Goal: Information Seeking & Learning: Compare options

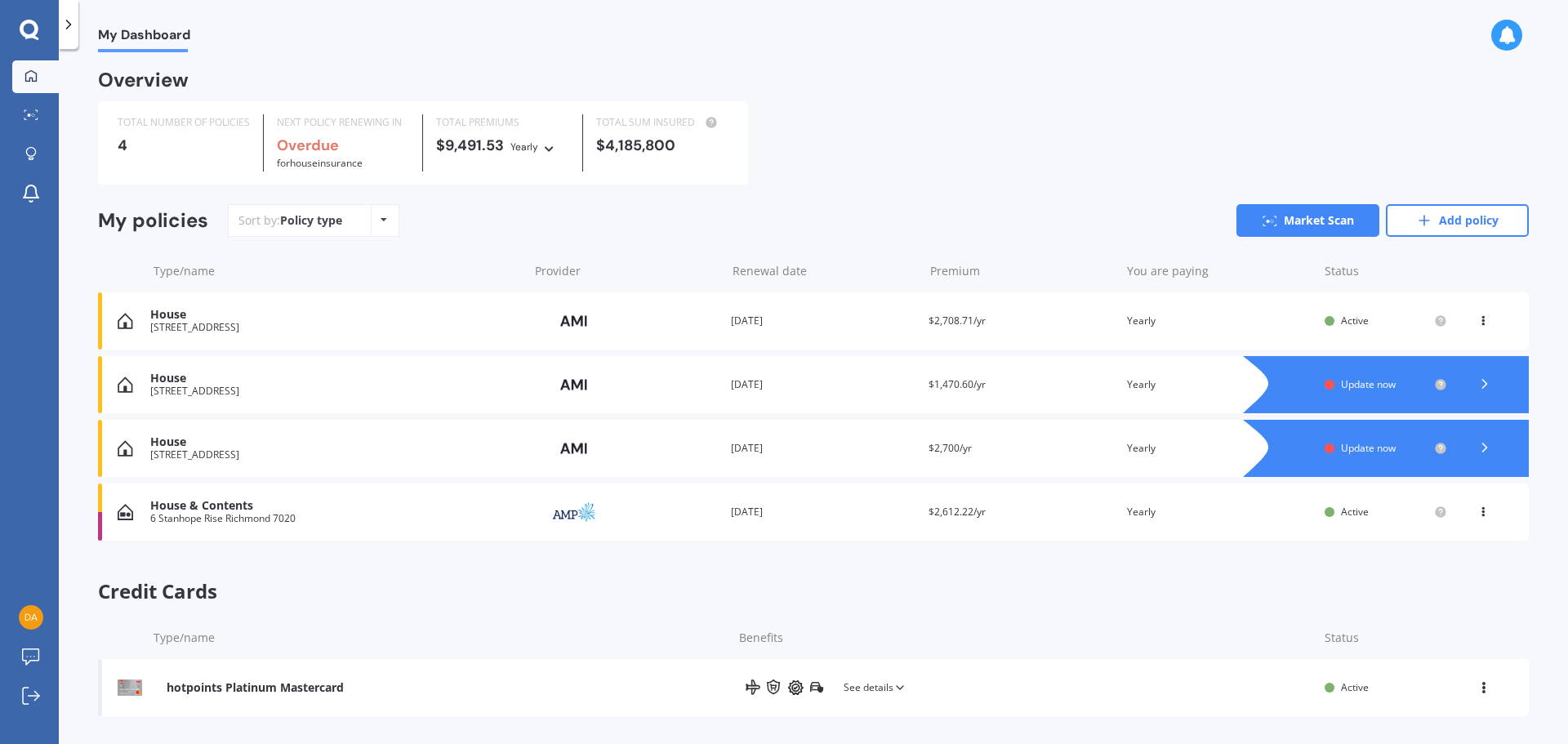
click at [1477, 387] on icon at bounding box center [1485, 385] width 17 height 17
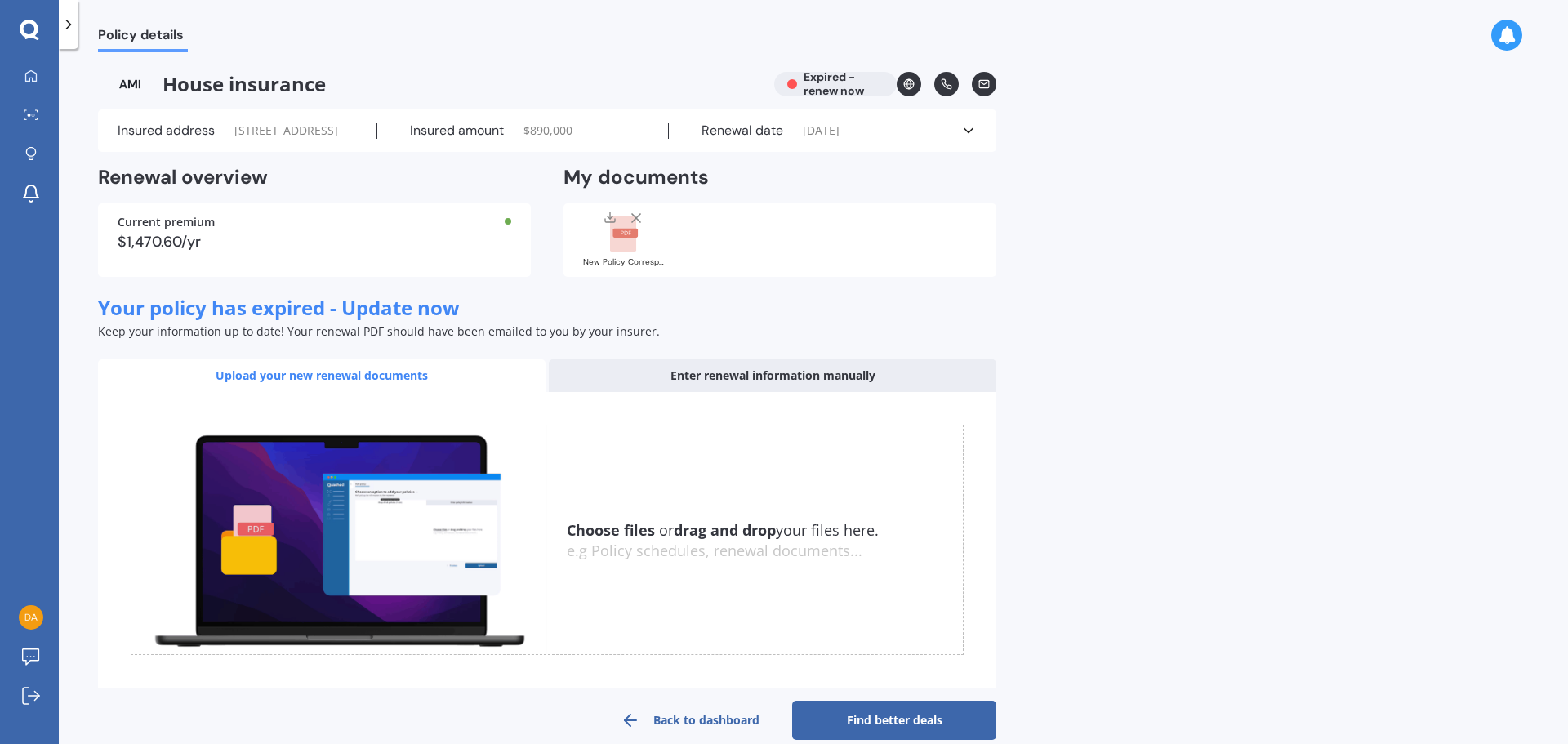
click at [70, 27] on icon at bounding box center [69, 25] width 17 height 17
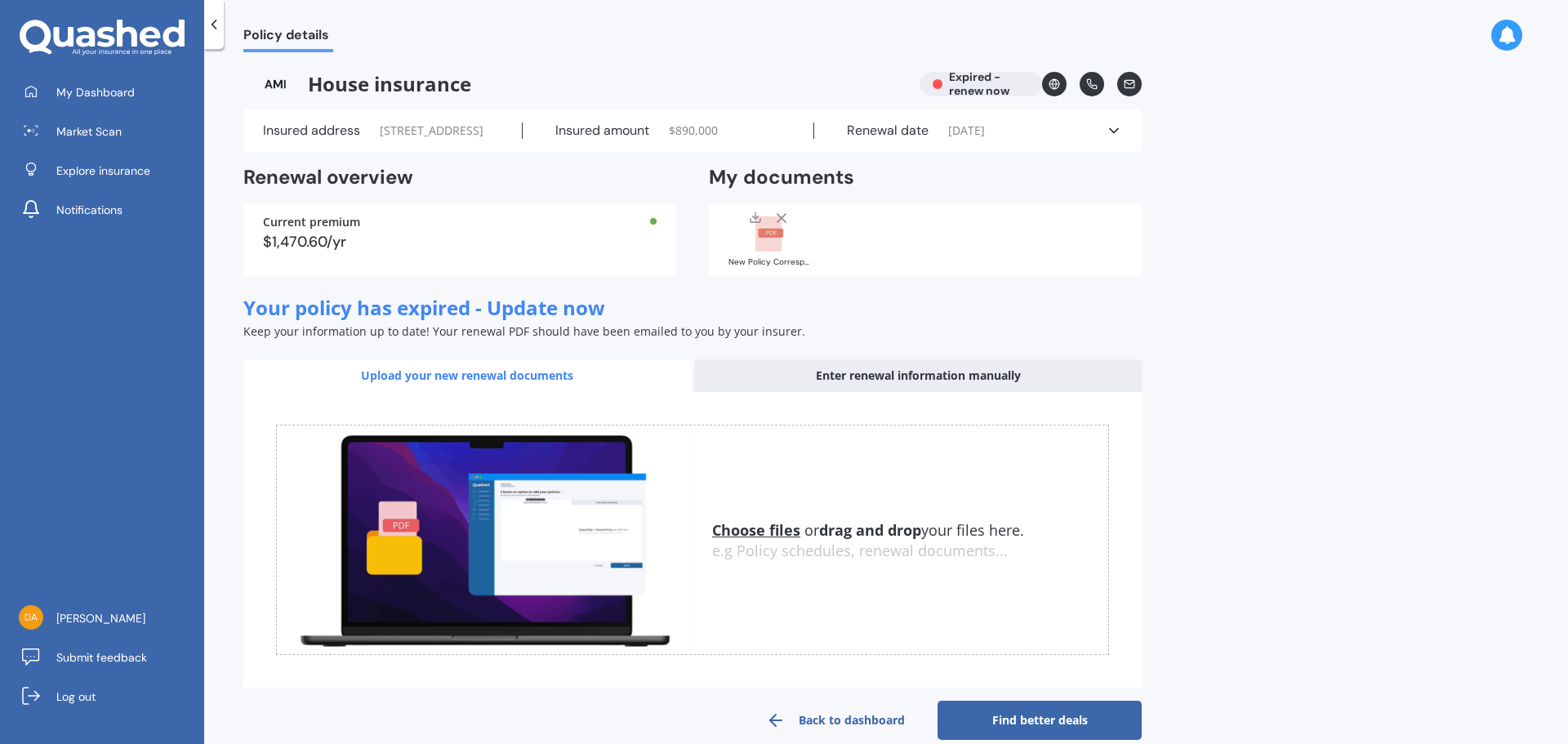
click at [848, 733] on link "Back to dashboard" at bounding box center [836, 721] width 204 height 39
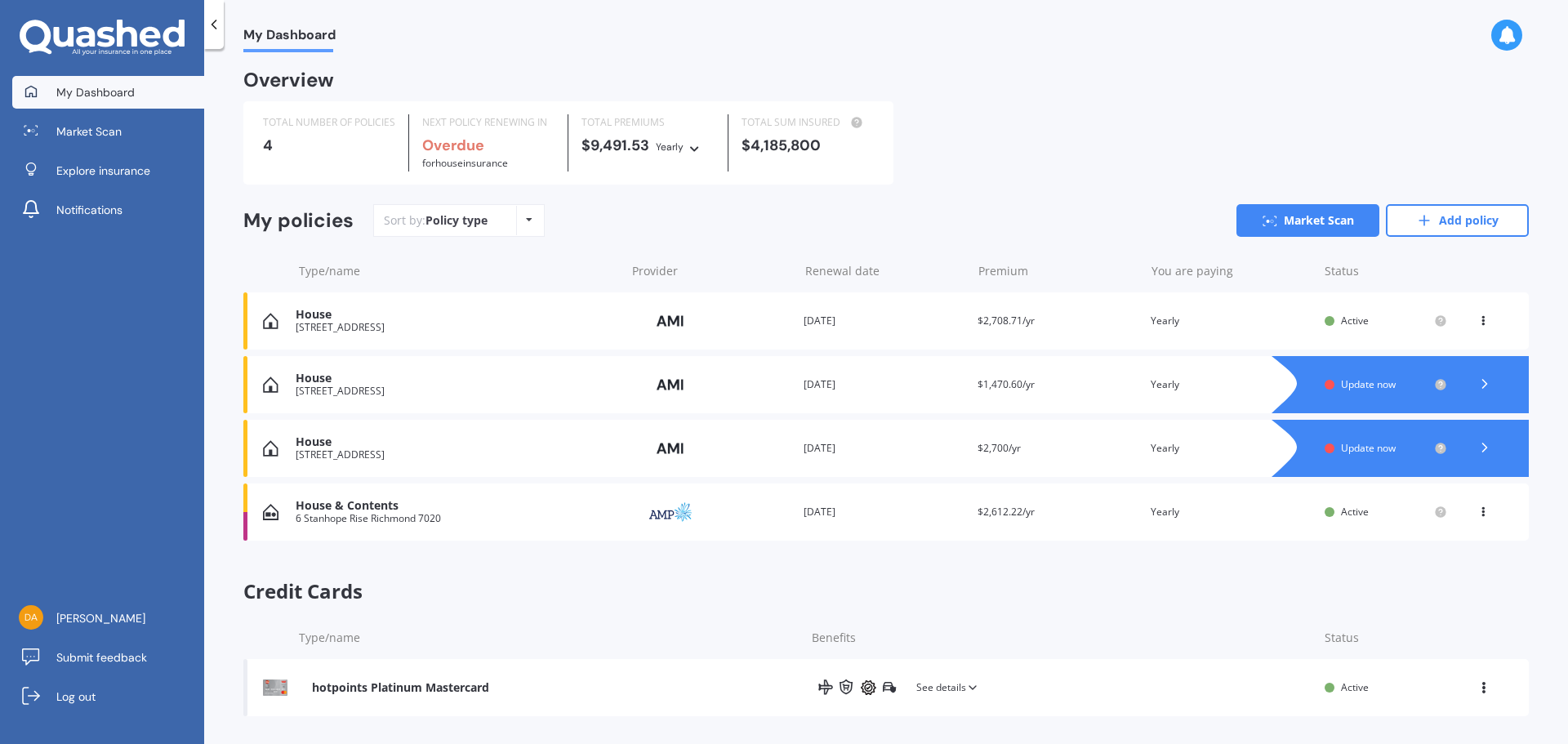
click at [1334, 224] on link "Market Scan" at bounding box center [1308, 220] width 143 height 33
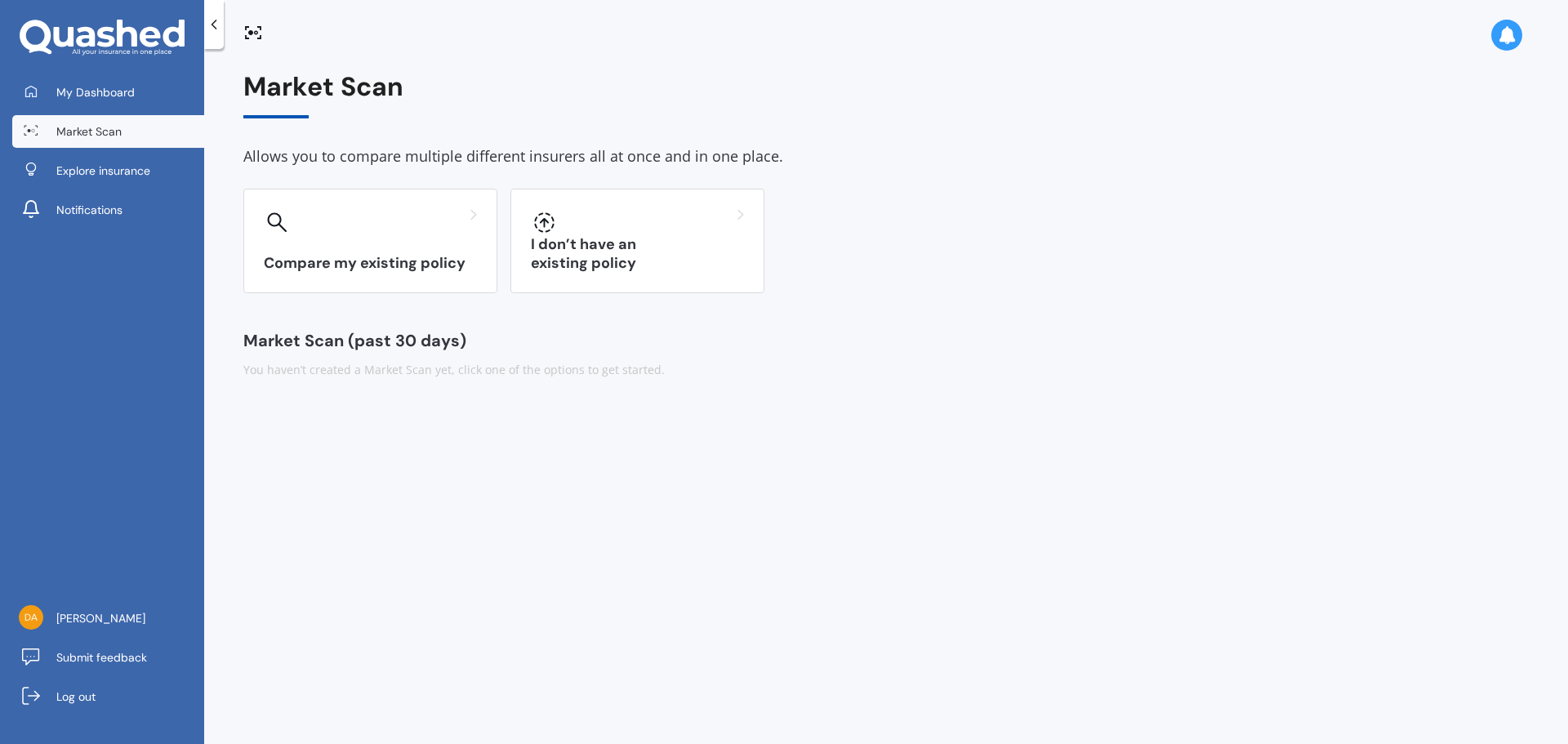
click at [348, 245] on div "Compare my existing policy" at bounding box center [370, 240] width 254 height 105
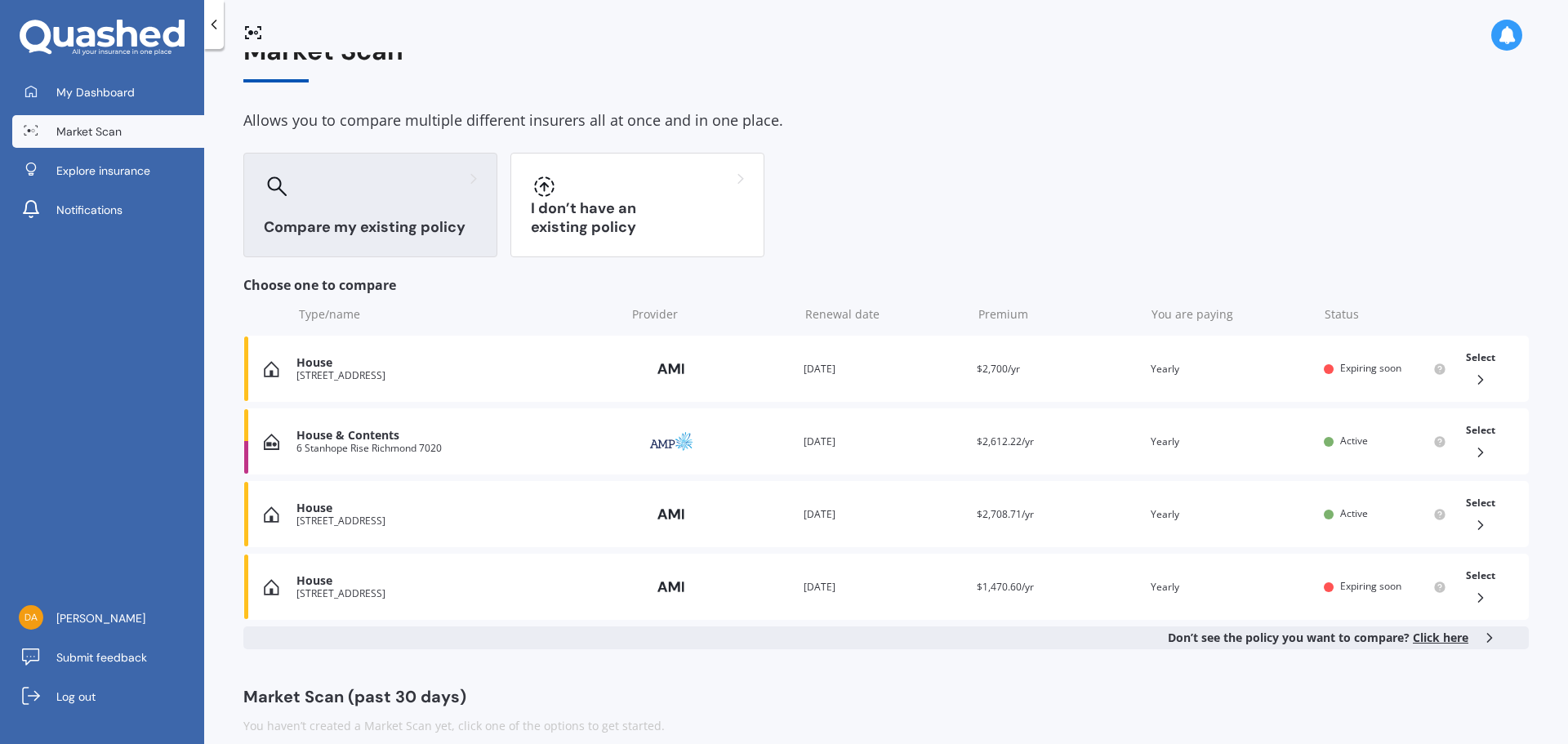
scroll to position [55, 0]
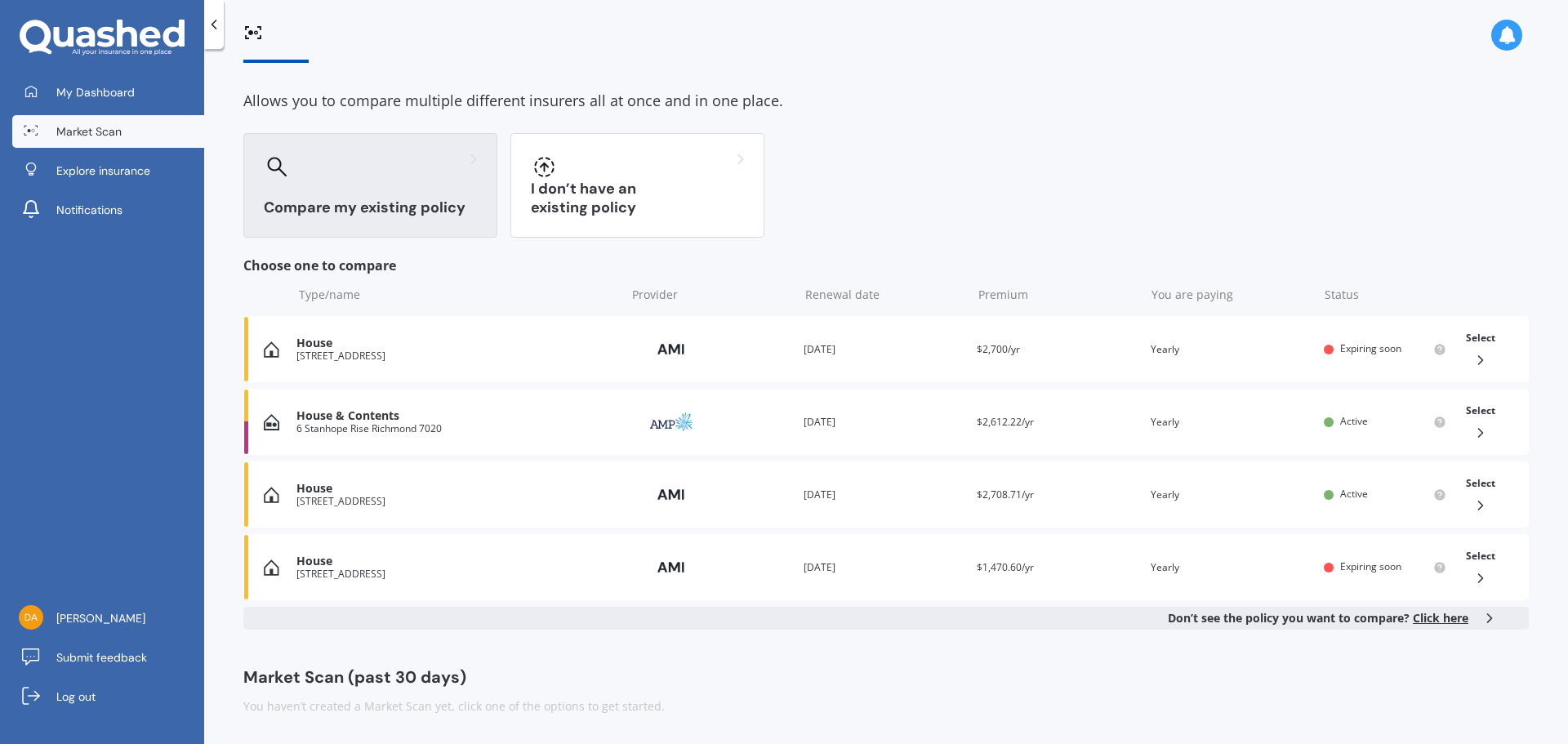
click at [1436, 618] on span "Click here" at bounding box center [1441, 617] width 55 height 16
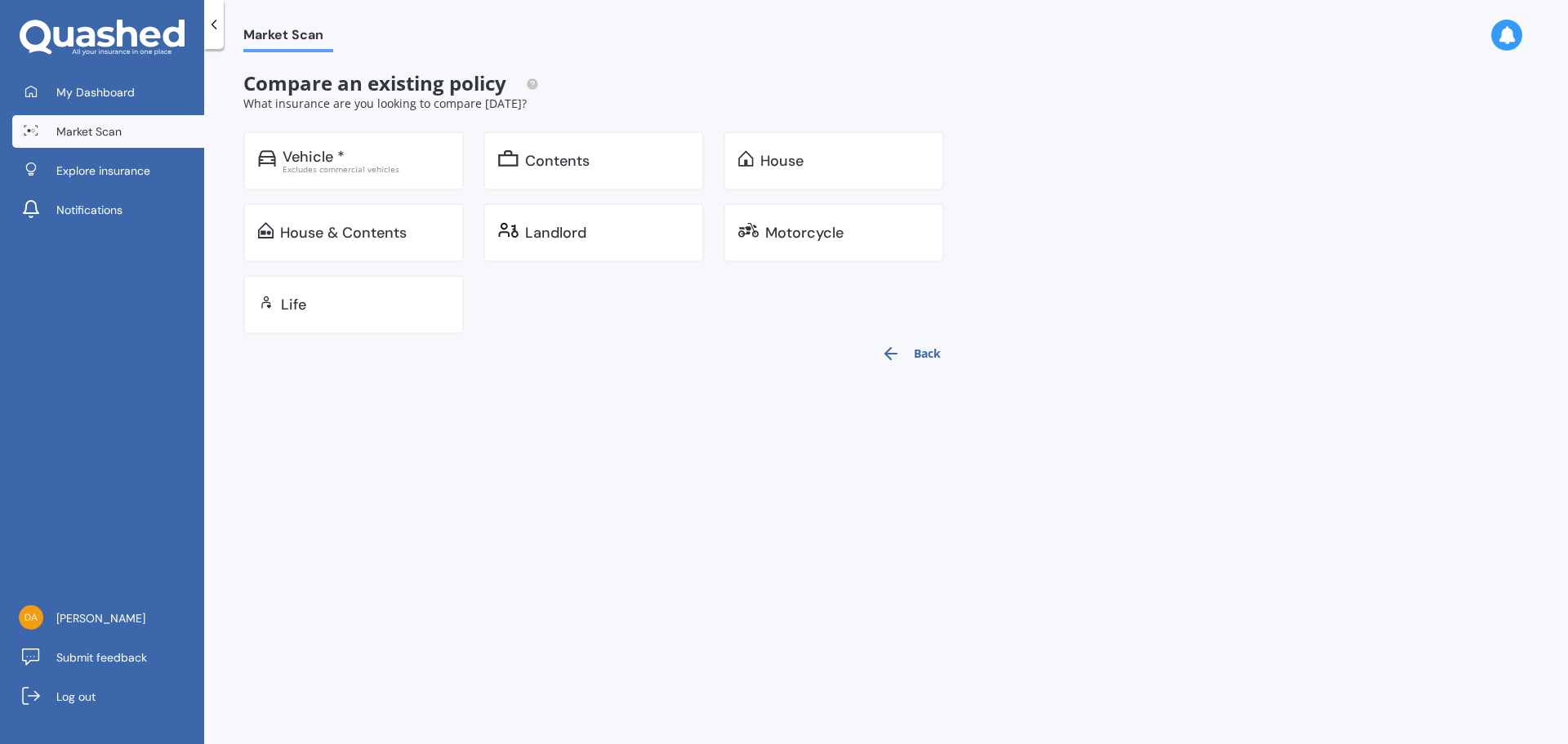
click at [309, 162] on div "Vehicle *" at bounding box center [313, 157] width 62 height 17
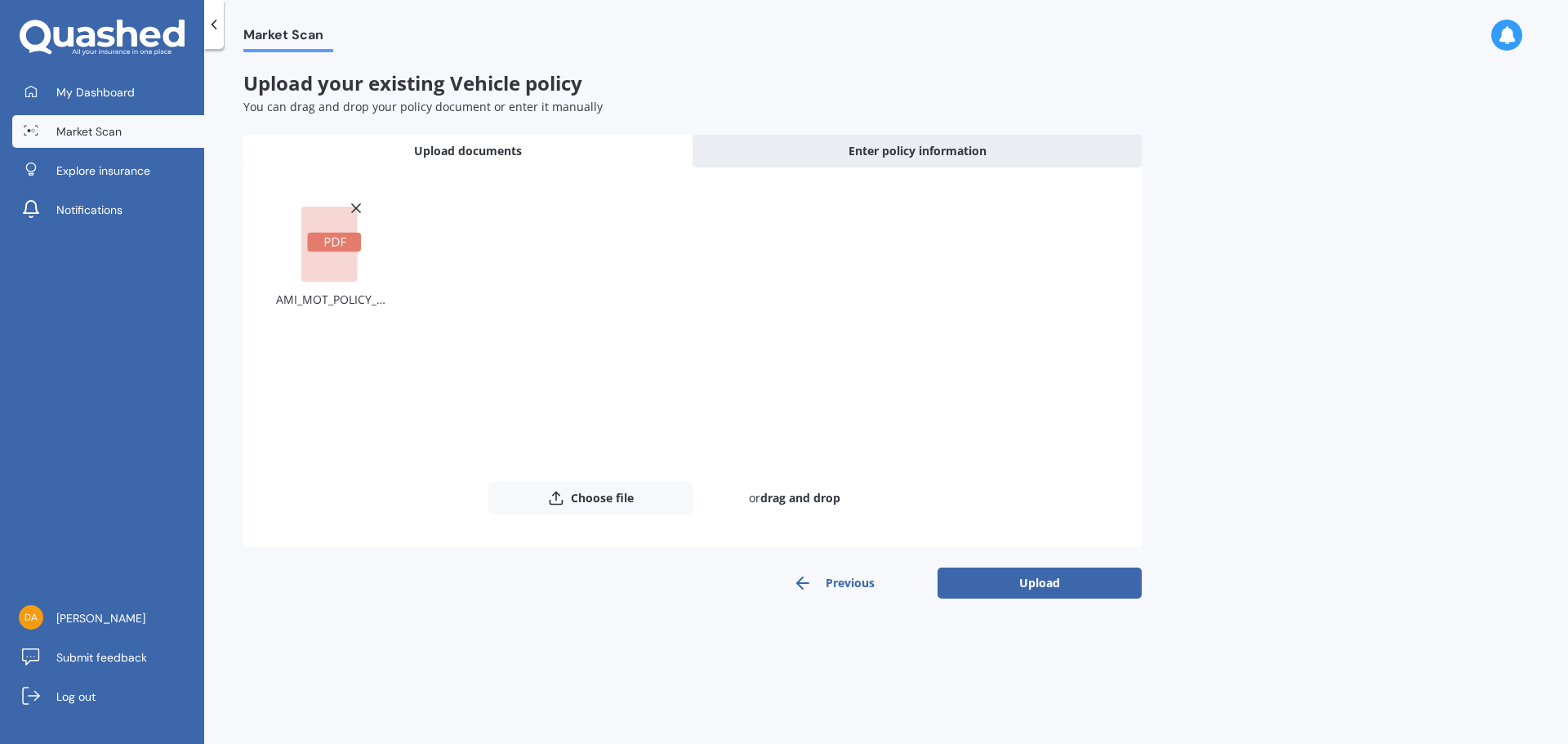
click at [1050, 584] on button "Upload" at bounding box center [1039, 583] width 204 height 31
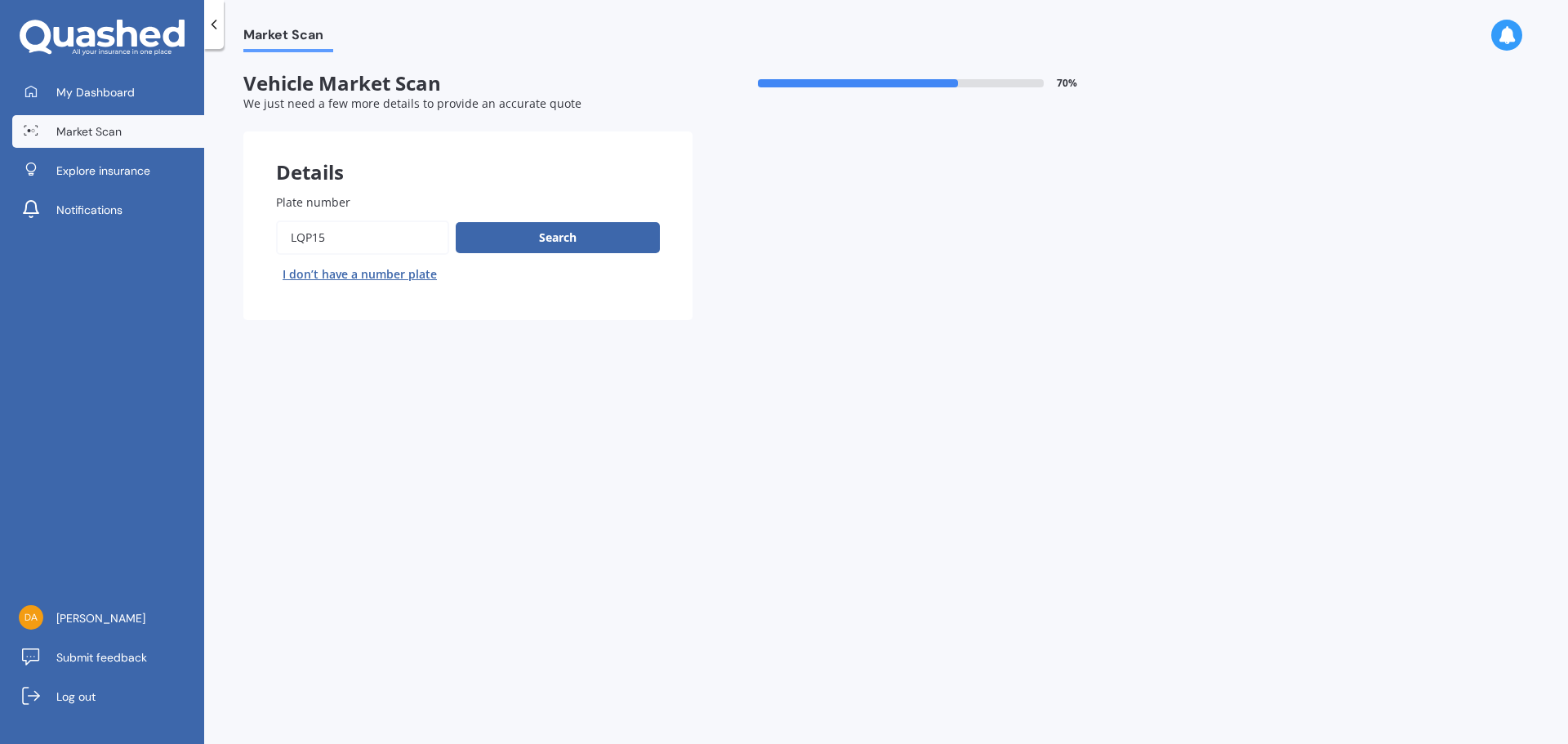
click at [544, 240] on button "Search" at bounding box center [558, 237] width 204 height 31
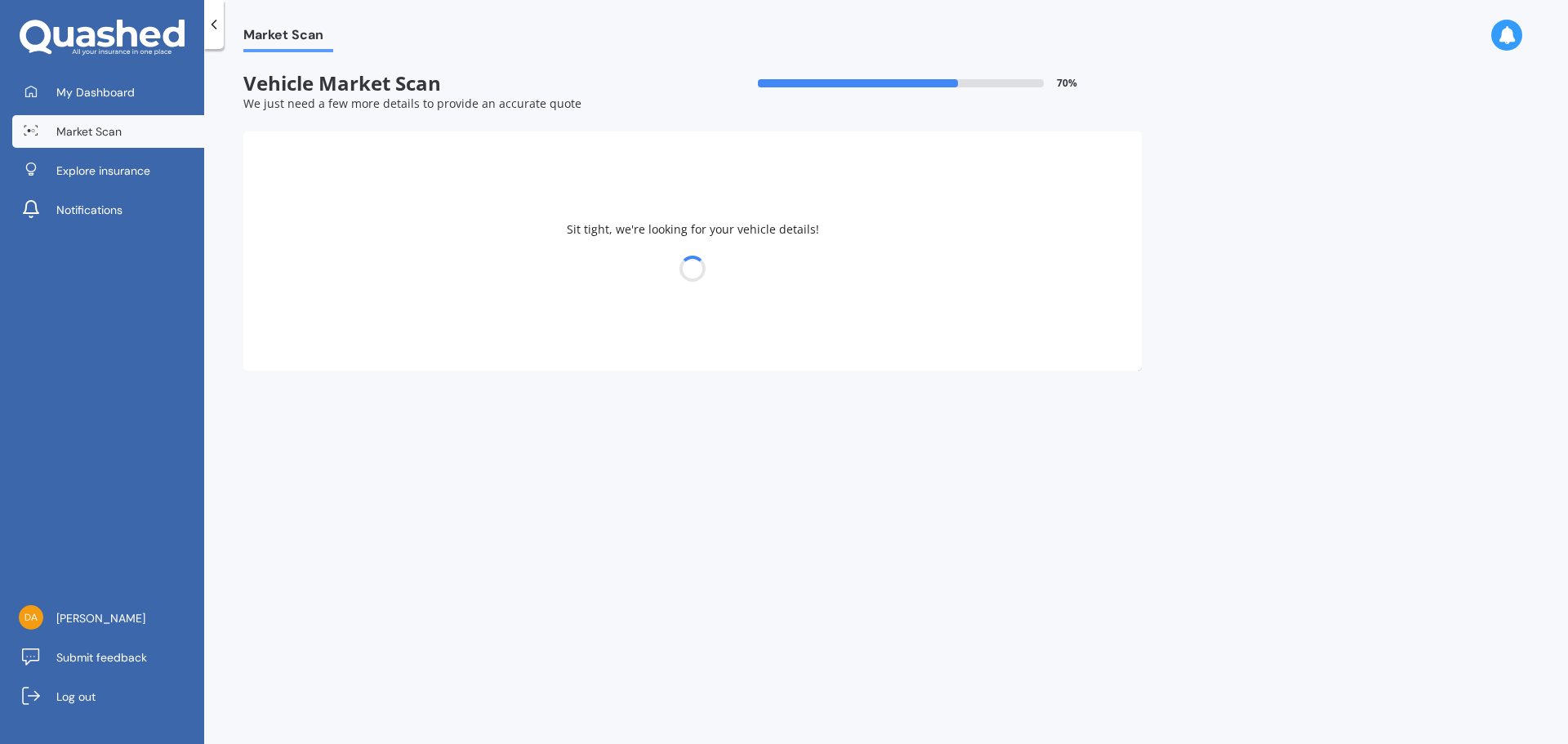
select select "NISSAN"
select select "X-TRAIL"
select select "16"
select select "04"
select select "1983"
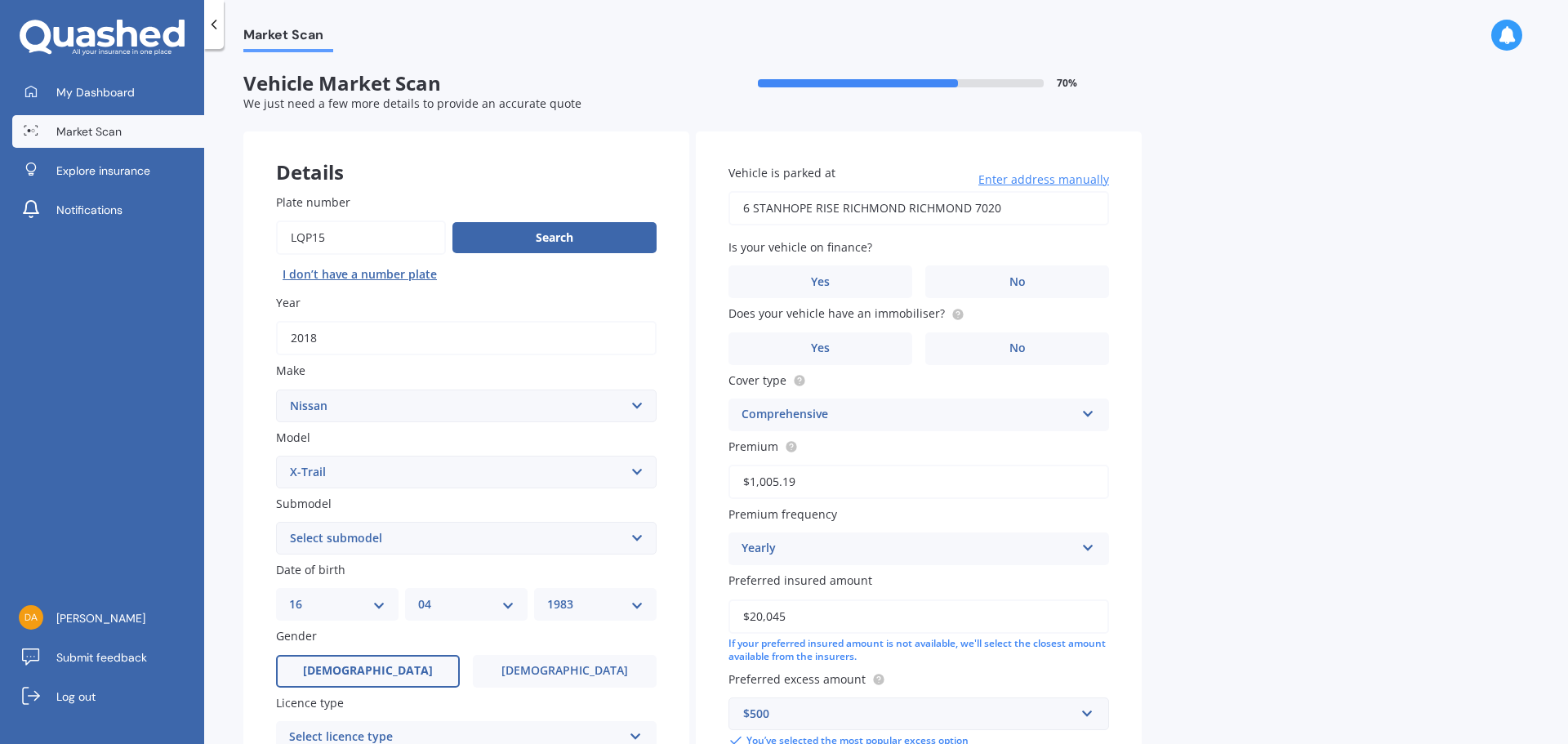
click at [1012, 291] on label "No" at bounding box center [1017, 282] width 183 height 33
click at [0, 0] on input "No" at bounding box center [0, 0] width 0 height 0
click at [1031, 344] on label "No" at bounding box center [1017, 349] width 183 height 33
click at [0, 0] on input "No" at bounding box center [0, 0] width 0 height 0
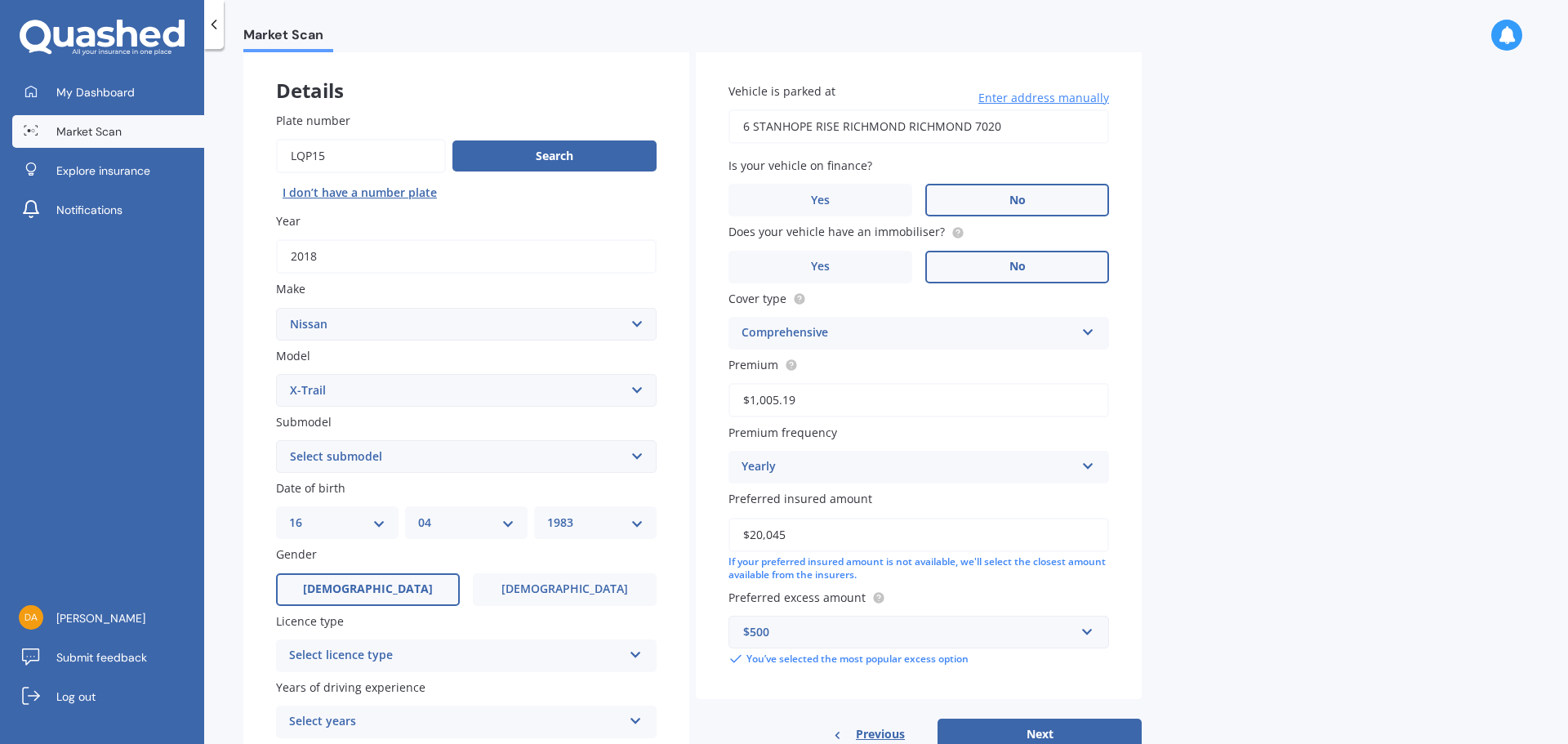
click at [637, 456] on select "Select submodel (All Other) 2000cc Hybrid 2WD non-turbo 4WD 20X Petrol ST ST 4W…" at bounding box center [467, 457] width 380 height 33
click at [208, 361] on div "Market Scan Vehicle Market Scan 70 % We just need a few more details to provide…" at bounding box center [886, 400] width 1364 height 695
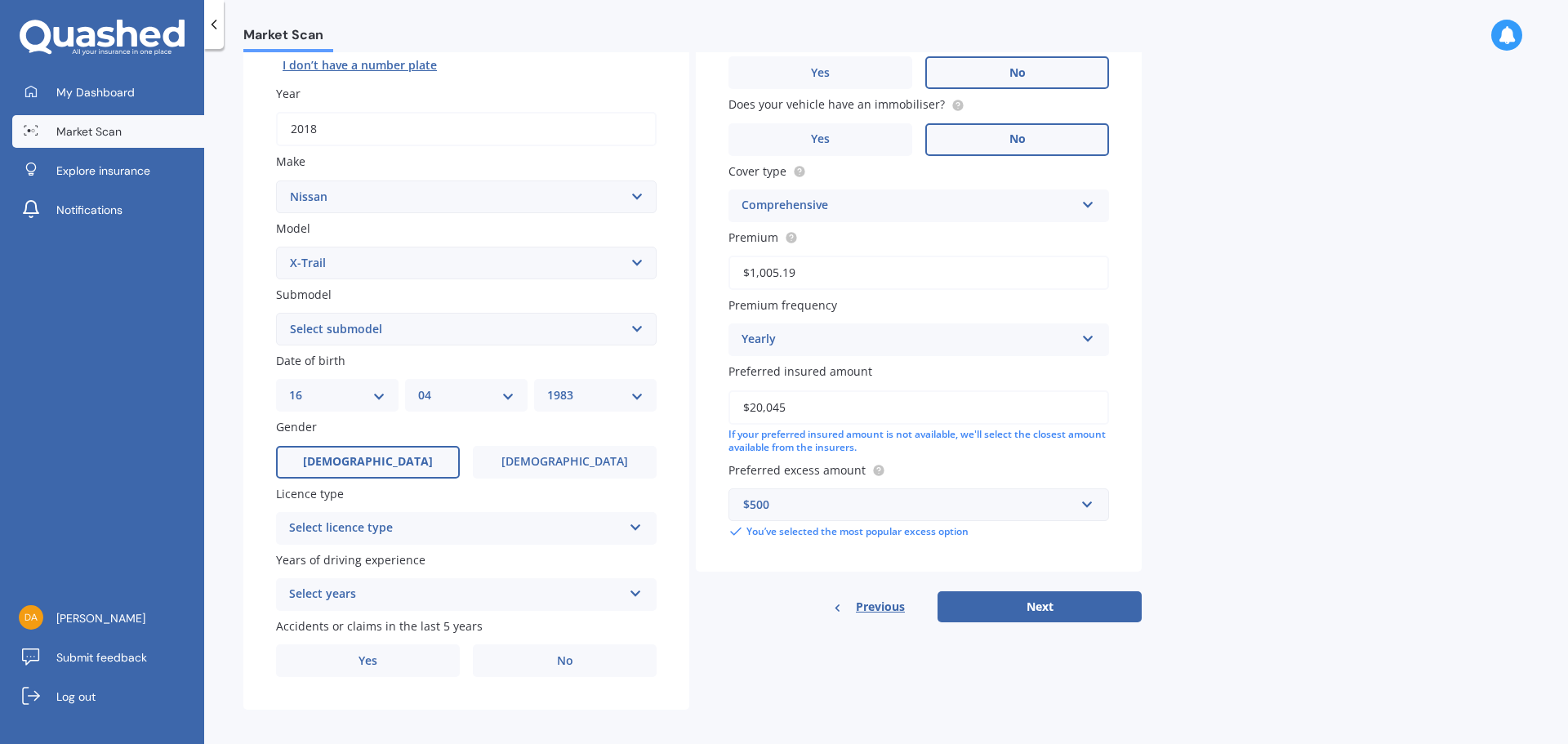
scroll to position [217, 0]
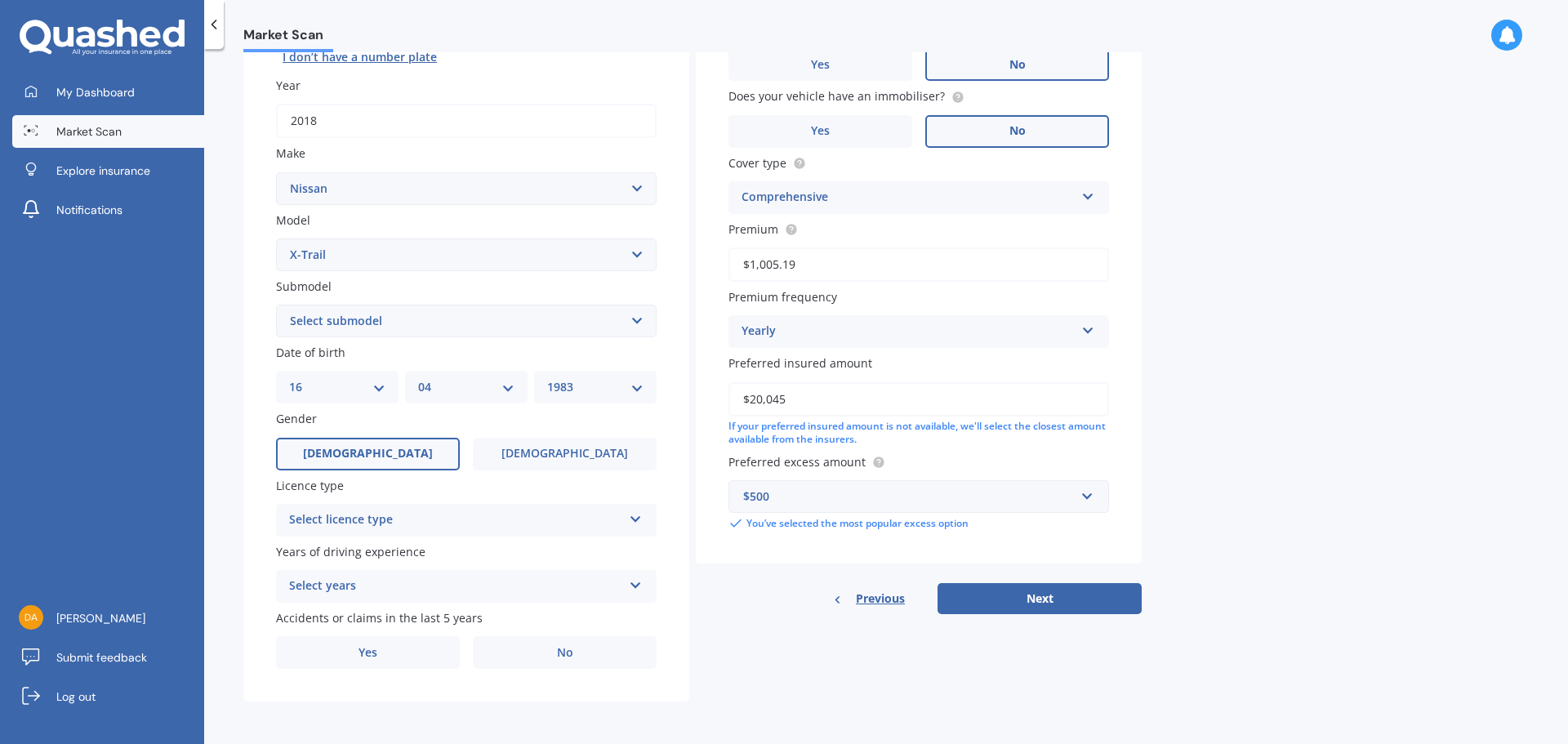
click at [384, 394] on select "DD 01 02 03 04 05 06 07 08 09 10 11 12 13 14 15 16 17 18 19 20 21 22 23 24 25 2…" at bounding box center [337, 386] width 96 height 18
select select "01"
click at [289, 378] on select "DD 01 02 03 04 05 06 07 08 09 10 11 12 13 14 15 16 17 18 19 20 21 22 23 24 25 2…" at bounding box center [337, 386] width 96 height 18
click at [497, 392] on select "MM 01 02 03 04 05 06 07 08 09 10 11 12" at bounding box center [466, 386] width 96 height 18
select select "12"
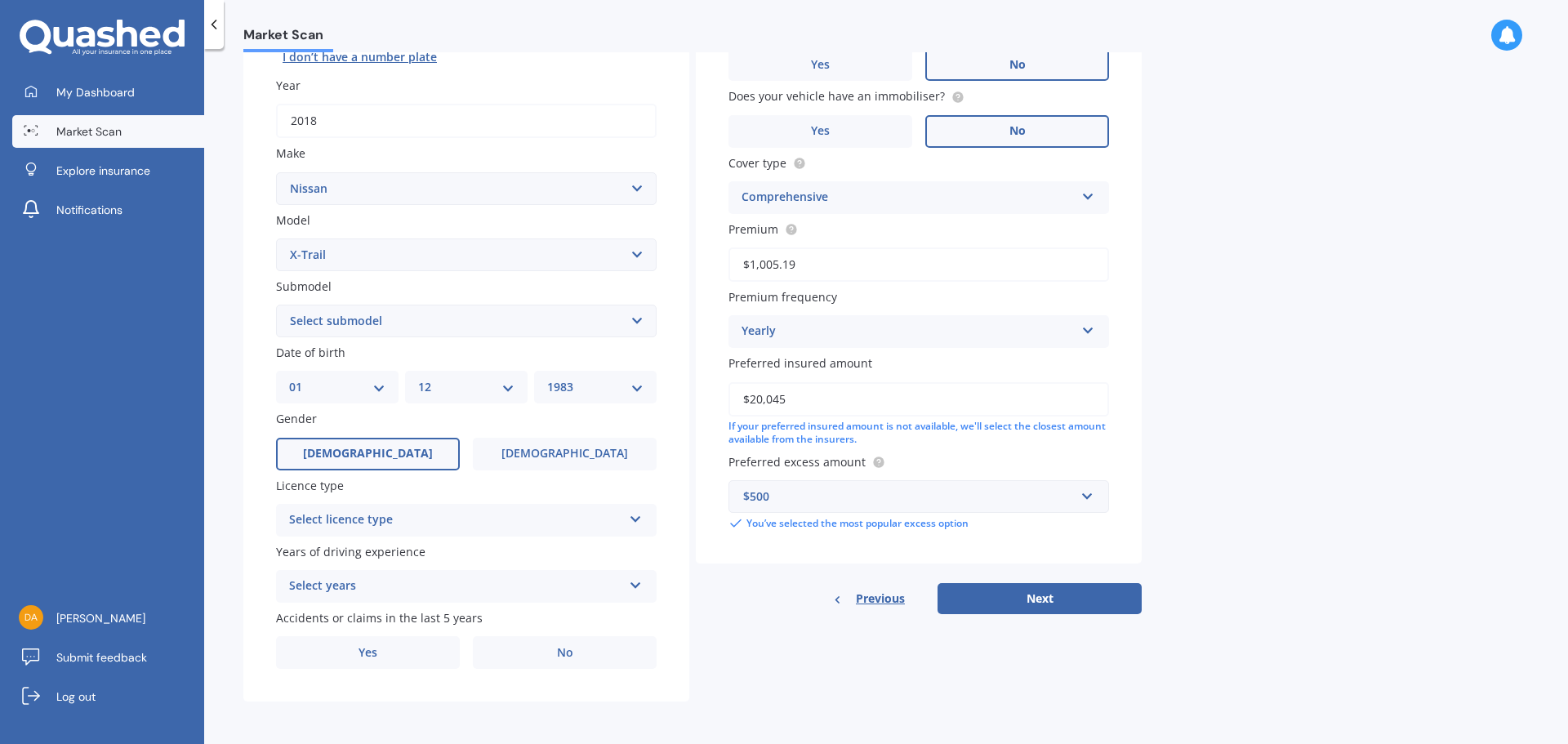
click at [418, 378] on select "MM 01 02 03 04 05 06 07 08 09 10 11 12" at bounding box center [466, 386] width 96 height 18
click at [538, 453] on label "[DEMOGRAPHIC_DATA]" at bounding box center [565, 454] width 183 height 33
click at [0, 0] on input "[DEMOGRAPHIC_DATA]" at bounding box center [0, 0] width 0 height 0
click at [622, 516] on div "Select licence type" at bounding box center [456, 519] width 333 height 19
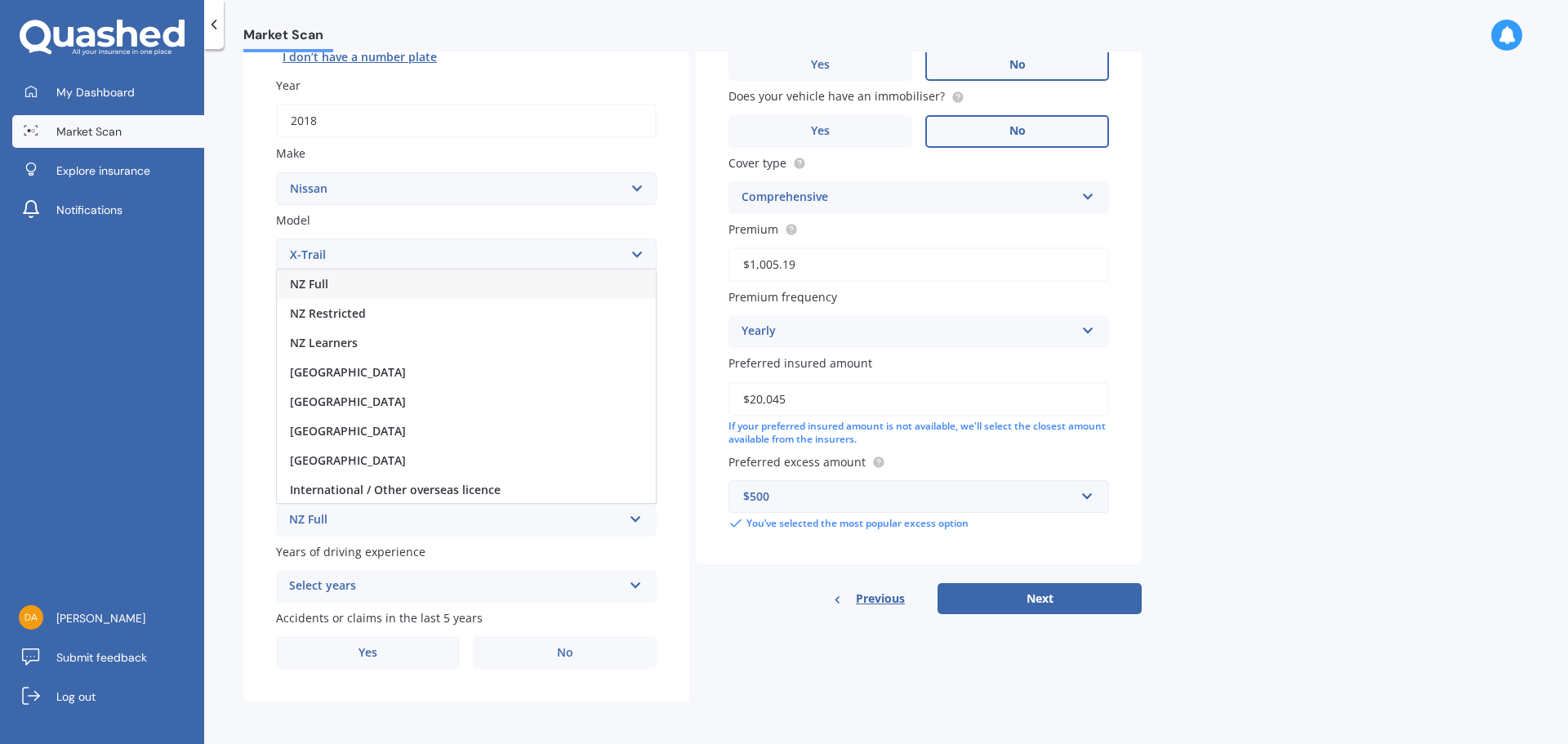
click at [330, 282] on div "NZ Full" at bounding box center [467, 284] width 379 height 29
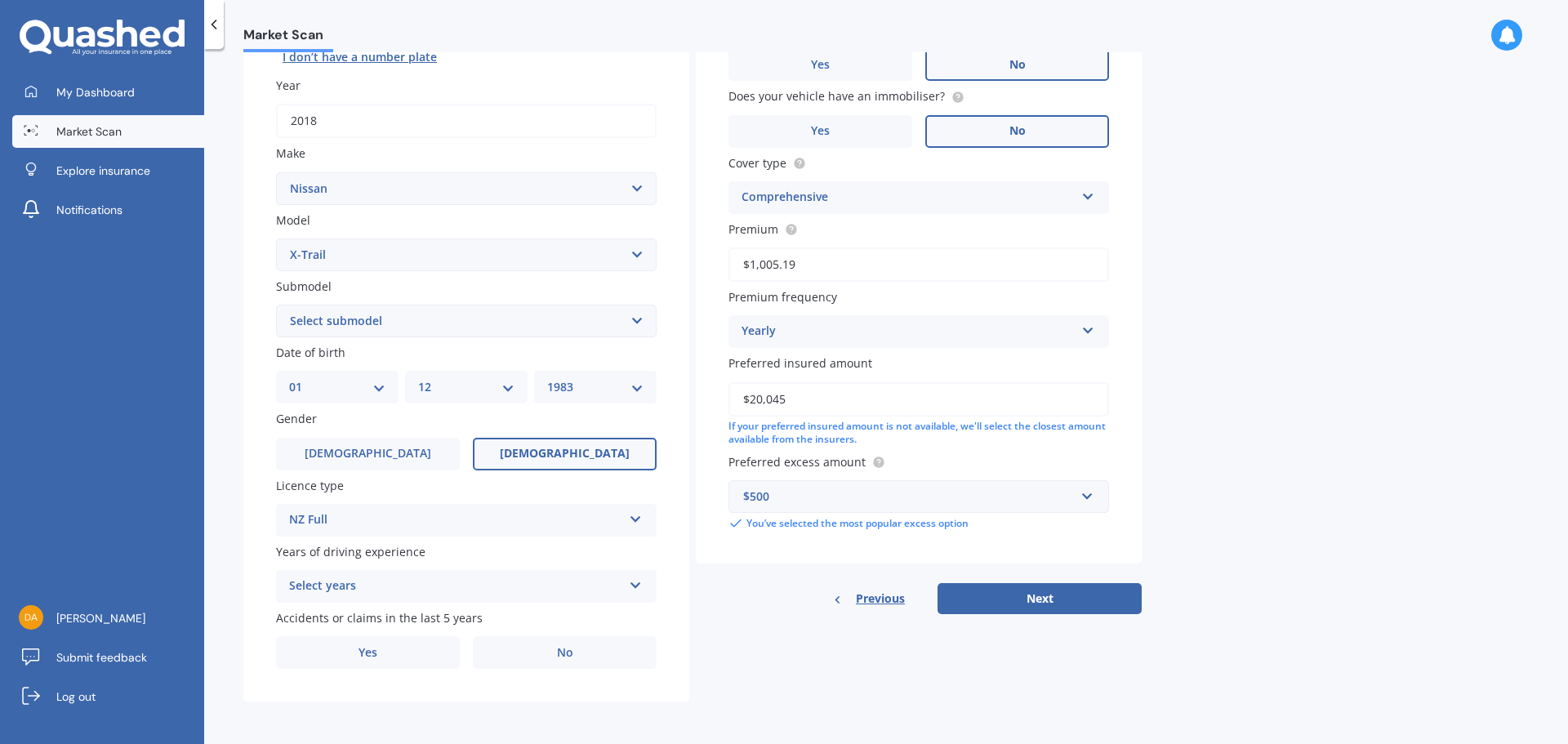
click at [634, 583] on icon at bounding box center [636, 582] width 14 height 12
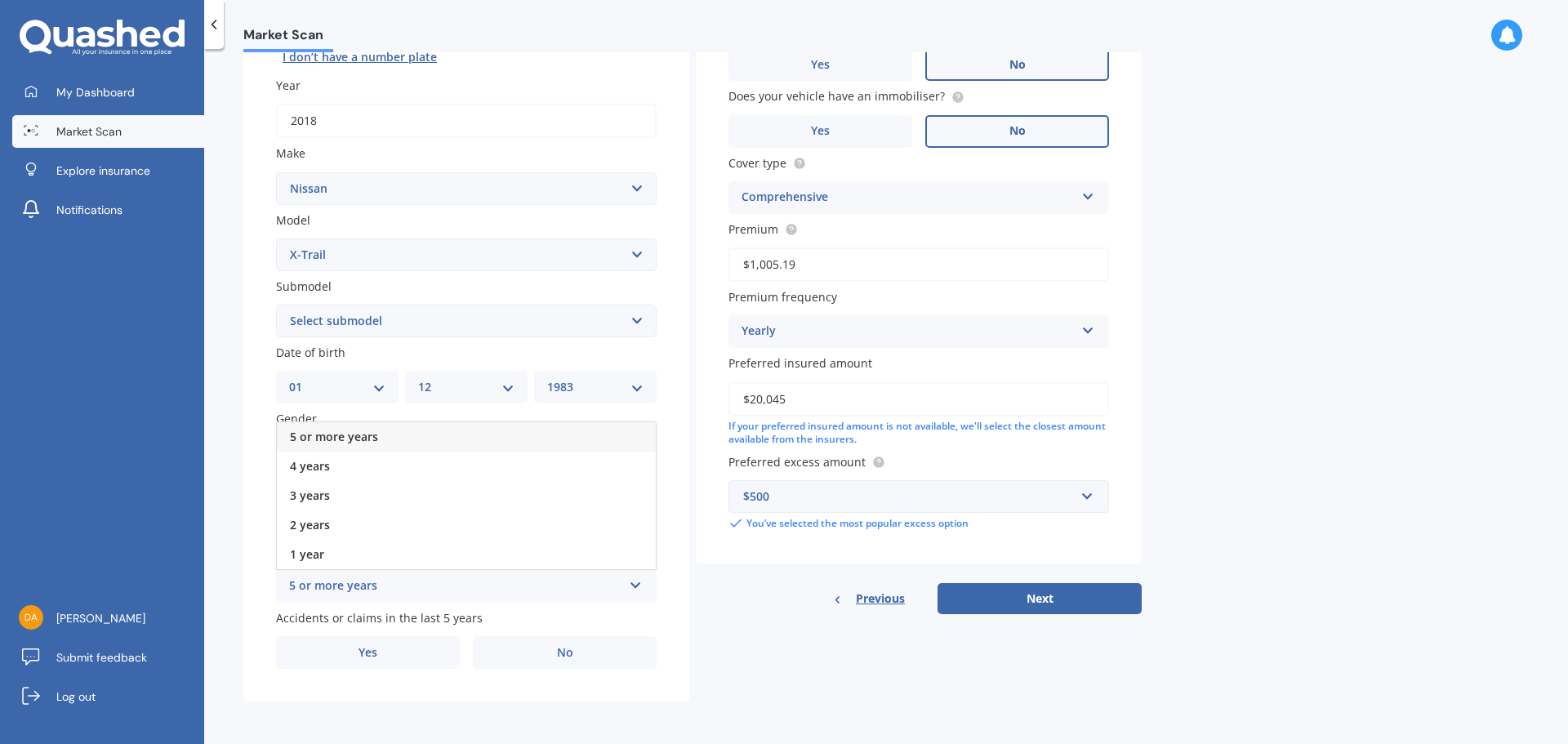
click at [338, 437] on span "5 or more years" at bounding box center [333, 437] width 88 height 16
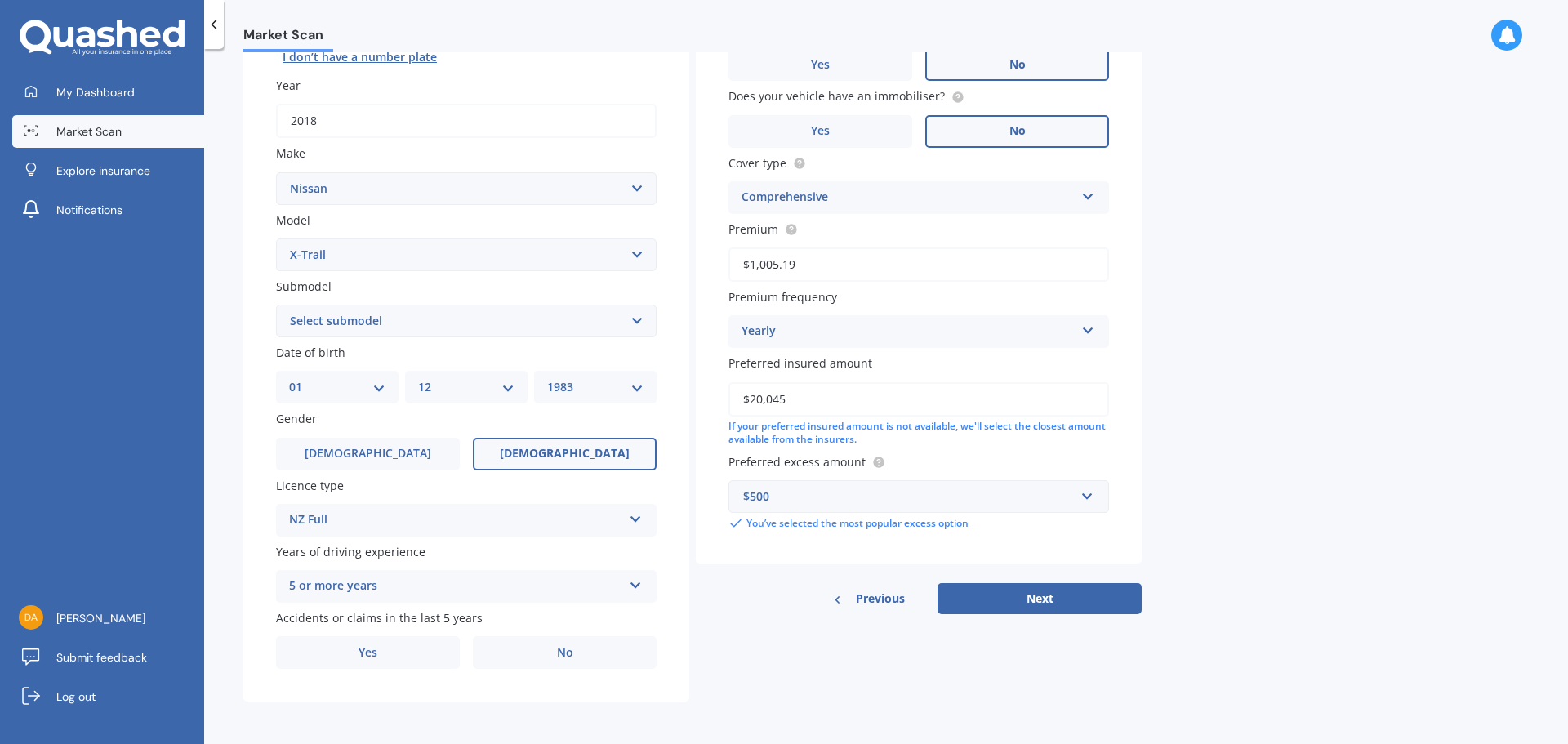
click at [580, 657] on label "No" at bounding box center [565, 653] width 183 height 33
click at [0, 0] on input "No" at bounding box center [0, 0] width 0 height 0
click at [1055, 590] on button "Next" at bounding box center [1039, 598] width 204 height 31
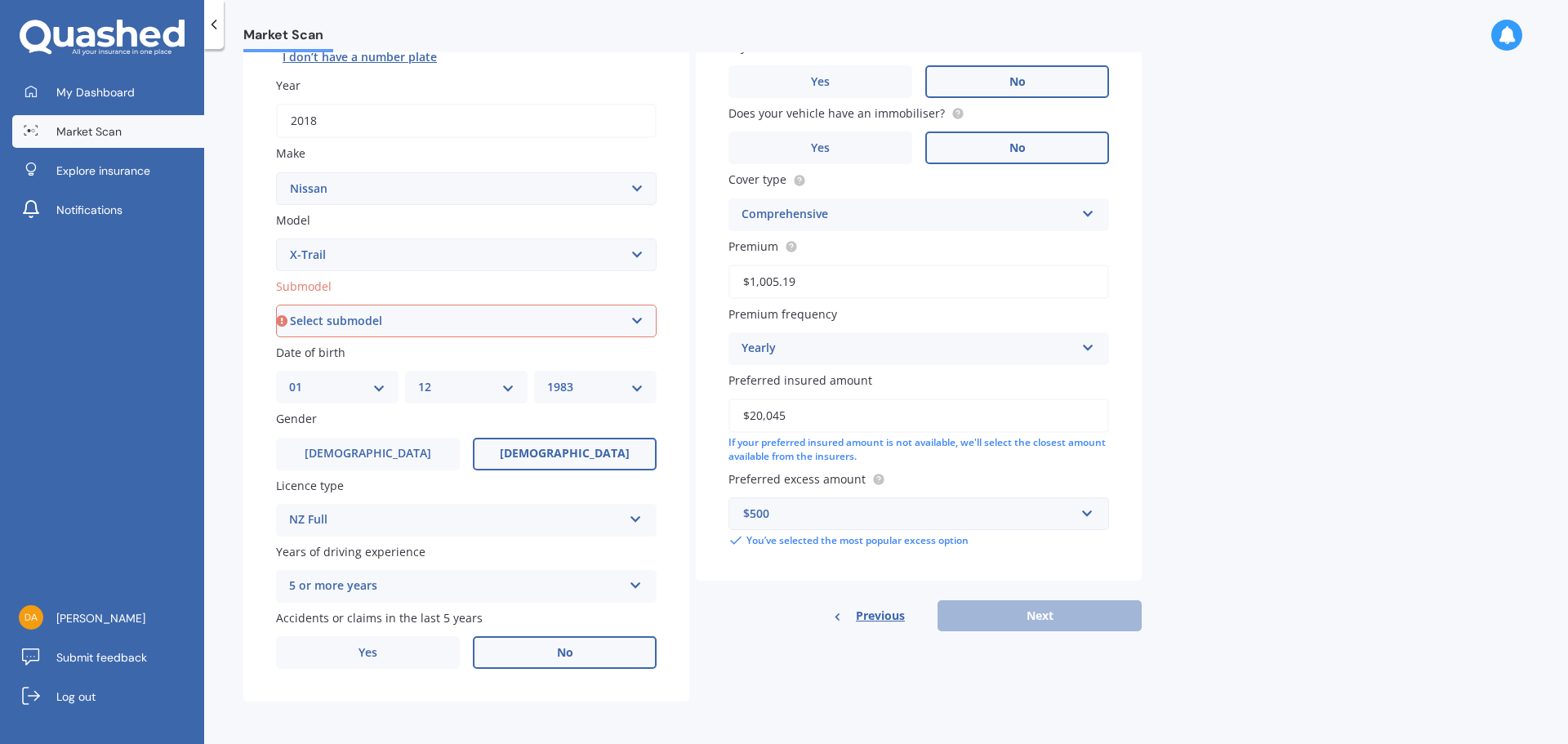
click at [570, 333] on select "Select submodel (All Other) 2000cc Hybrid 2WD non-turbo 4WD 20X Petrol ST ST 4W…" at bounding box center [467, 321] width 380 height 33
click at [435, 312] on select "Select submodel (All Other) 2000cc Hybrid 2WD non-turbo 4WD 20X Petrol ST ST 4W…" at bounding box center [467, 321] width 380 height 33
select select "ST"
click at [276, 305] on select "Select submodel (All Other) 2000cc Hybrid 2WD non-turbo 4WD 20X Petrol ST ST 4W…" at bounding box center [467, 321] width 380 height 33
type input "[STREET_ADDRESS]"
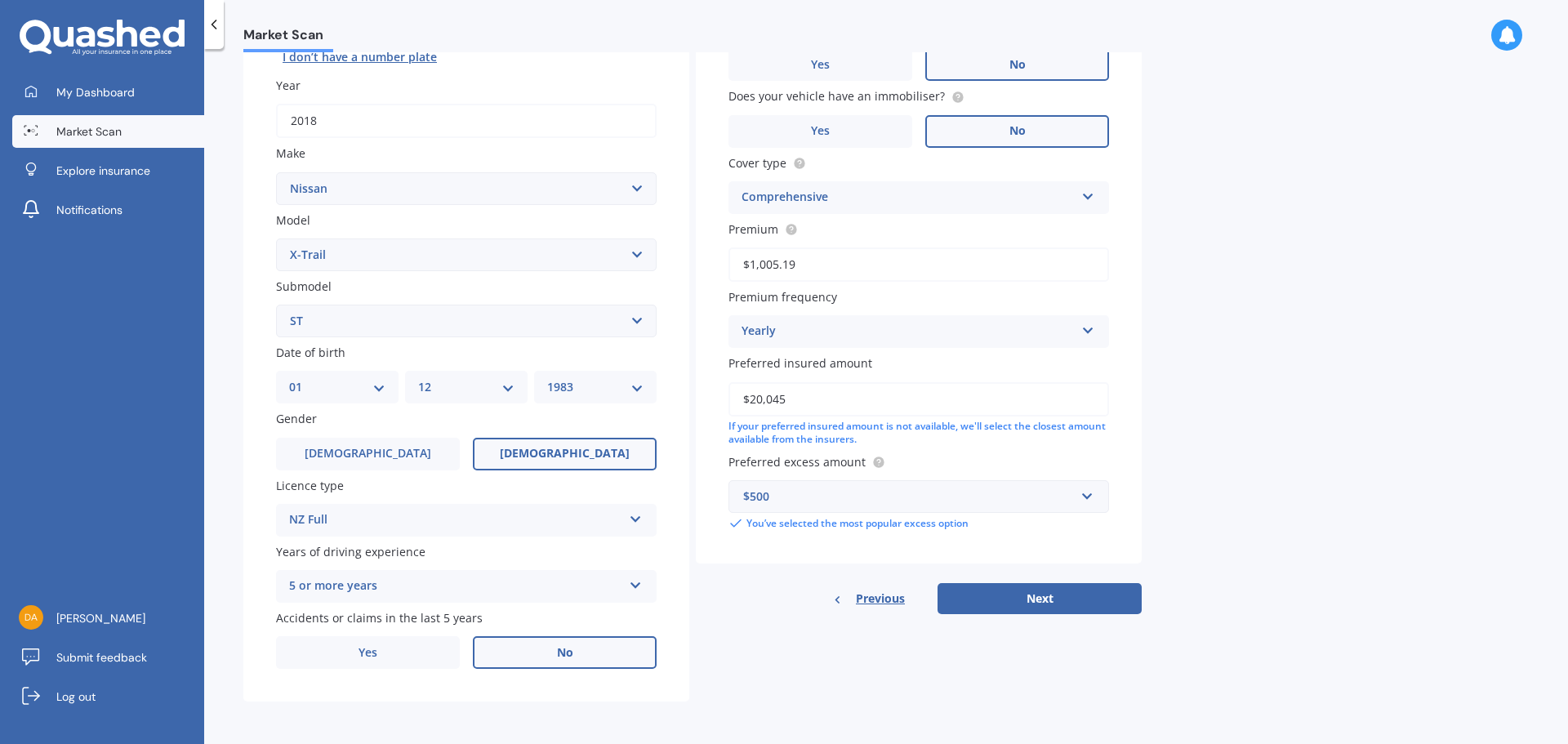
click at [1087, 599] on button "Next" at bounding box center [1039, 598] width 204 height 31
select select "01"
select select "12"
select select "1983"
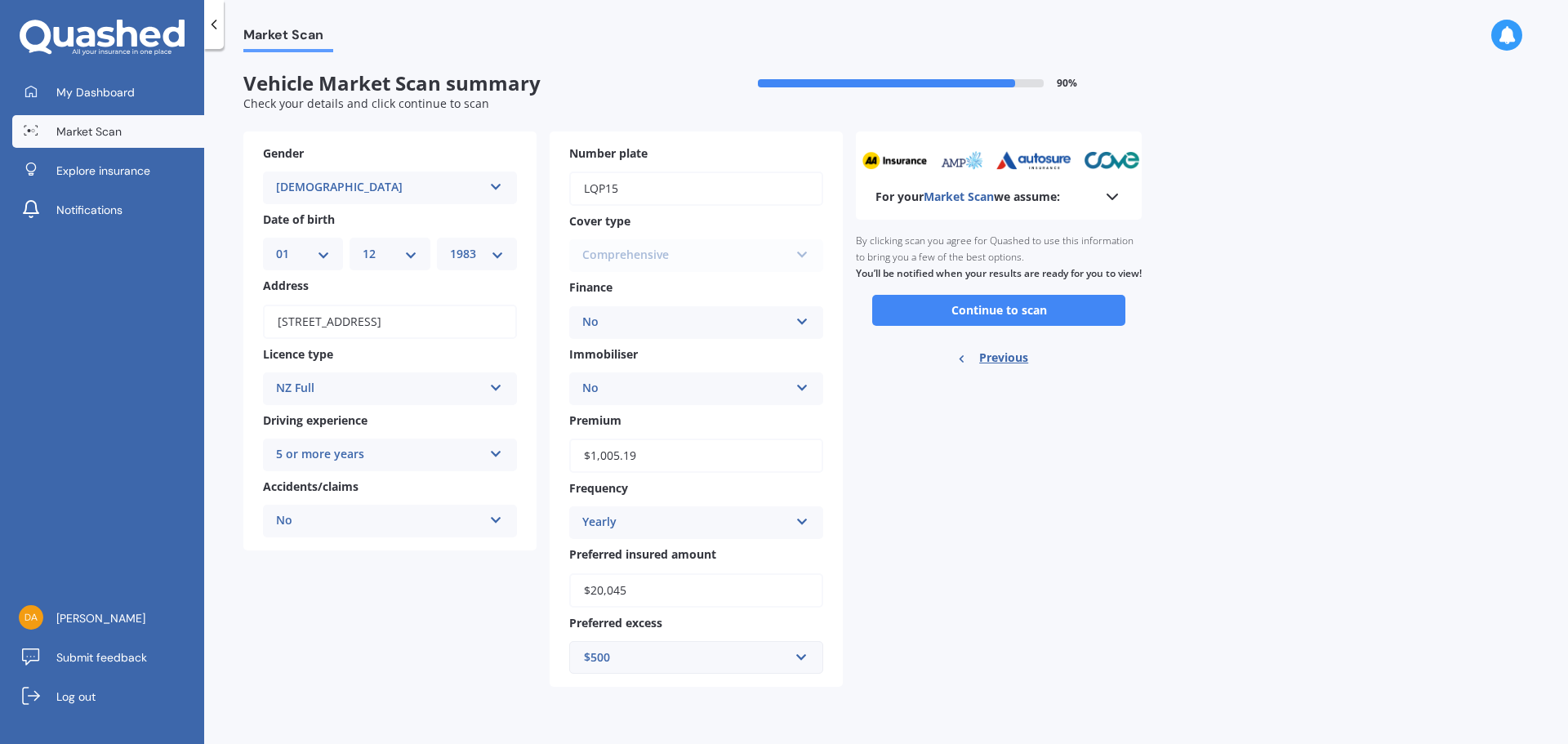
scroll to position [0, 0]
click at [951, 326] on button "Continue to scan" at bounding box center [998, 310] width 253 height 31
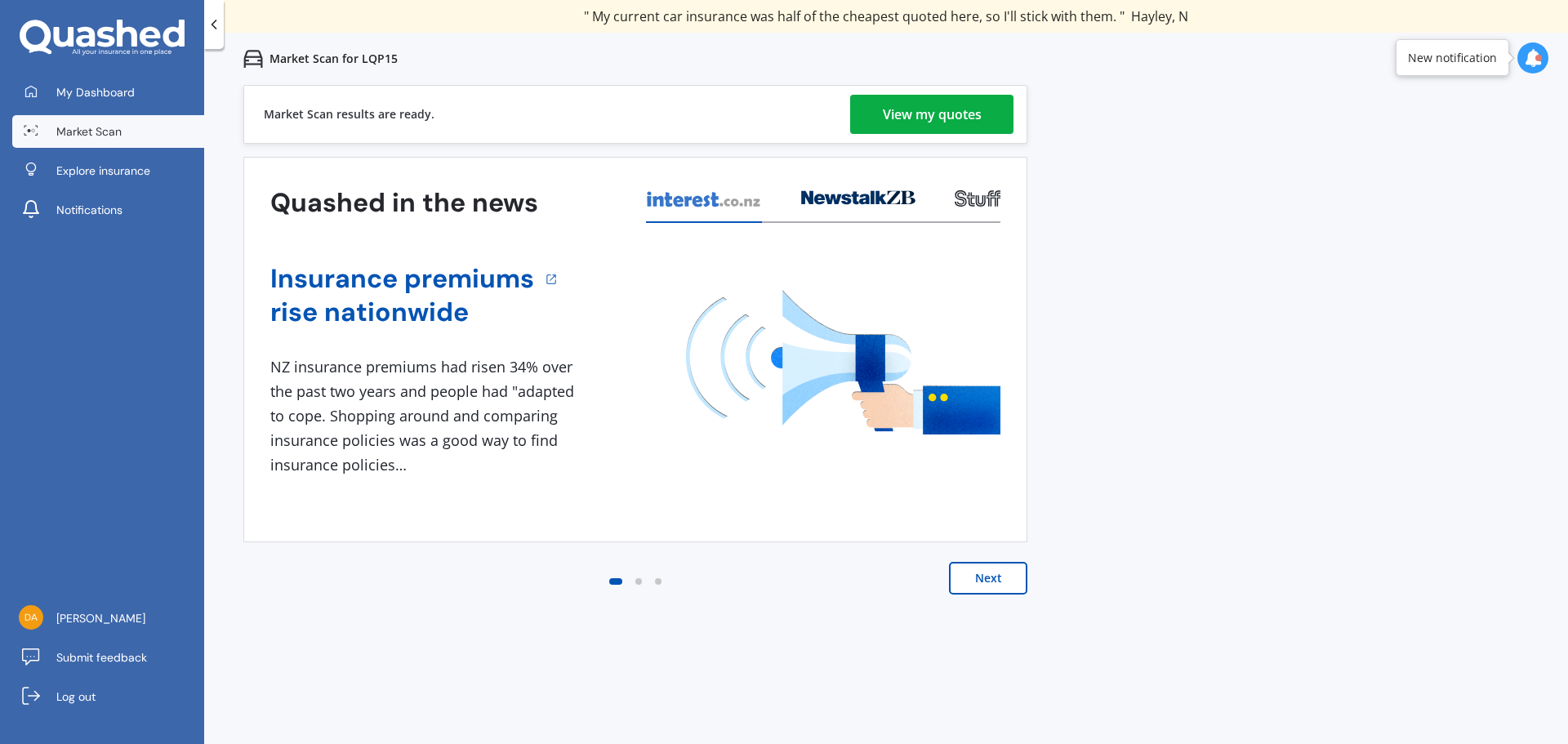
click at [909, 119] on div "View my quotes" at bounding box center [932, 114] width 99 height 39
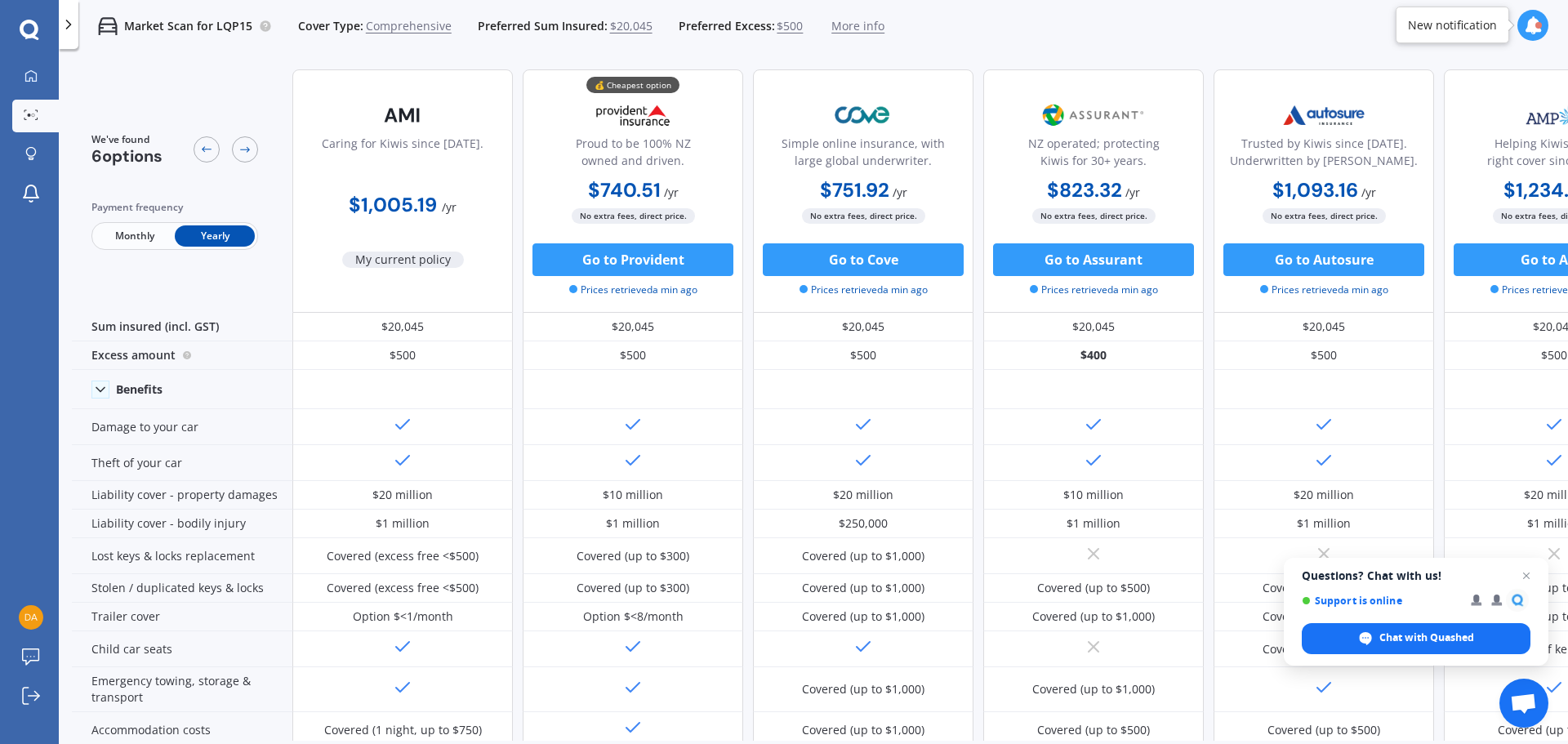
scroll to position [0, 105]
